Goal: Information Seeking & Learning: Learn about a topic

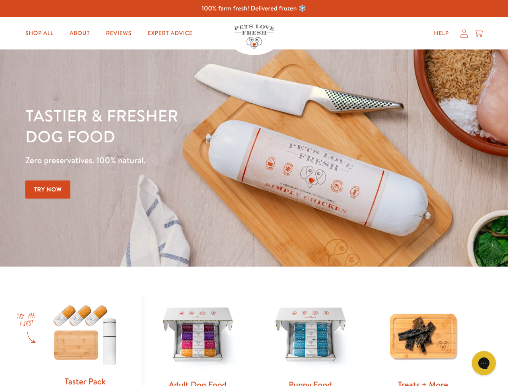
click at [254, 193] on div "Tastier & fresher dog food Zero preservatives. 100% natural. Try Now" at bounding box center [177, 158] width 305 height 106
click at [484, 364] on icon "Gorgias live chat" at bounding box center [484, 364] width 8 height 8
